Goal: Task Accomplishment & Management: Manage account settings

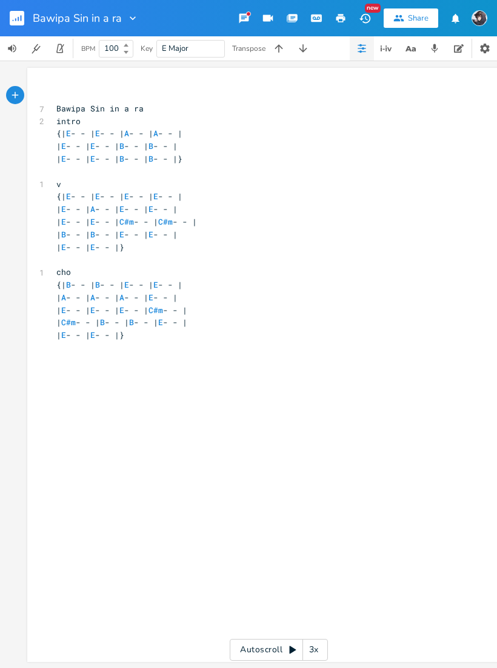
click at [16, 21] on icon "button" at bounding box center [15, 19] width 1 height 3
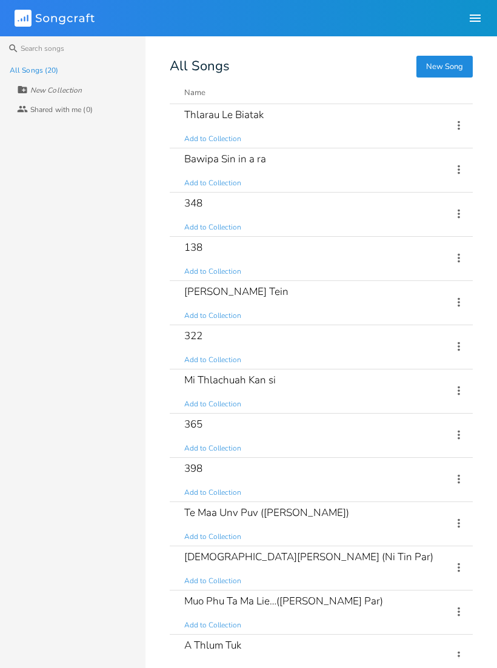
click at [363, 126] on div "Thlarau Le Biatak Add to Collection" at bounding box center [310, 126] width 253 height 44
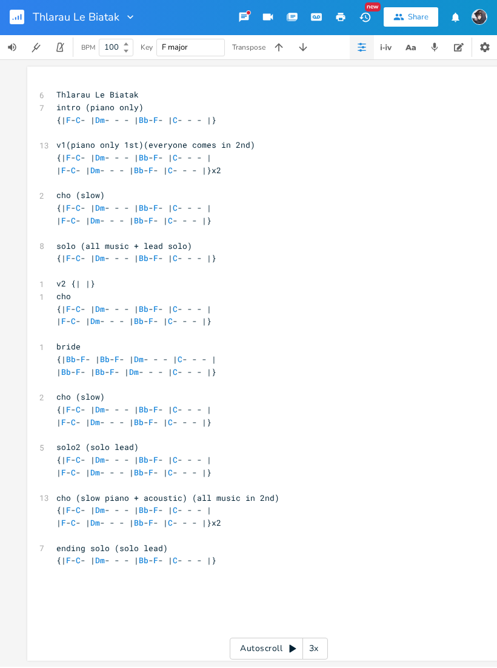
scroll to position [1, 0]
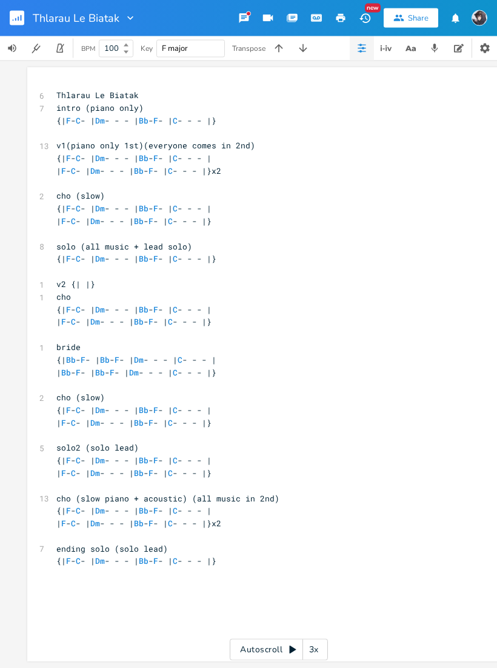
type input "E"
click at [203, 50] on span "E Major" at bounding box center [191, 49] width 58 height 16
type input "F"
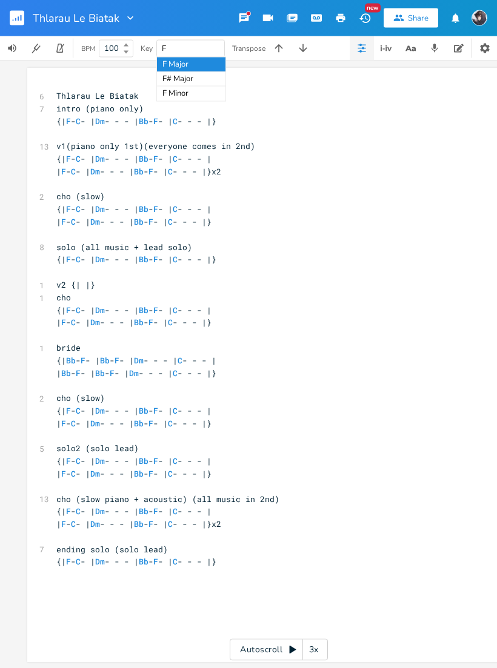
scroll to position [1, 0]
click at [301, 51] on icon "button" at bounding box center [303, 48] width 12 height 12
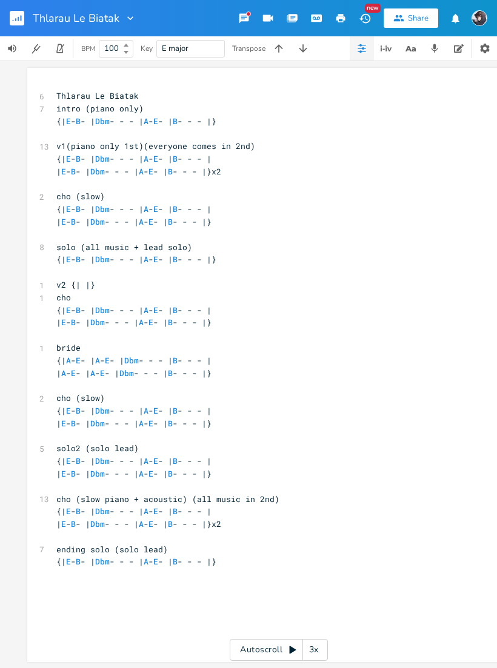
click at [306, 50] on icon "button" at bounding box center [303, 48] width 8 height 8
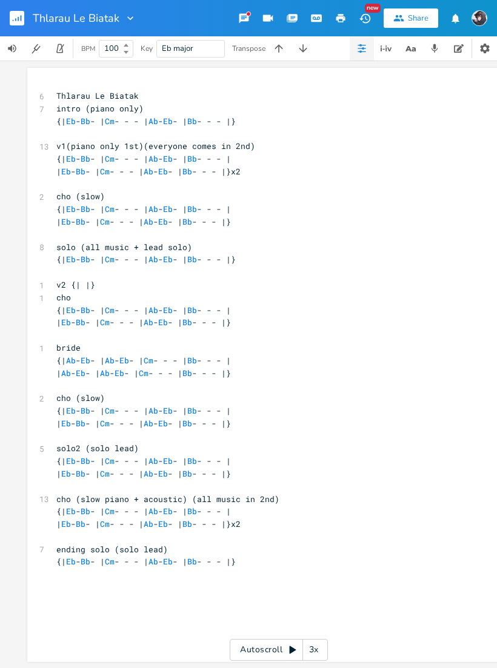
click at [276, 53] on icon "button" at bounding box center [278, 48] width 12 height 12
